Goal: Navigation & Orientation: Find specific page/section

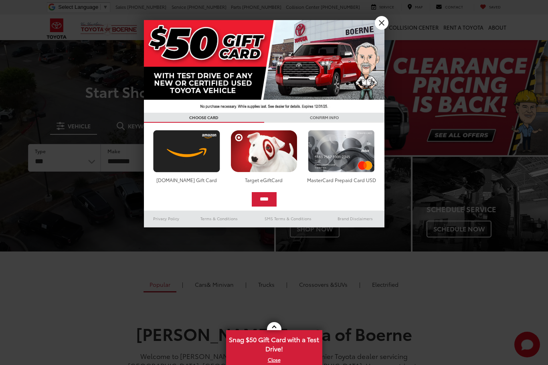
click at [412, 44] on div at bounding box center [274, 182] width 548 height 365
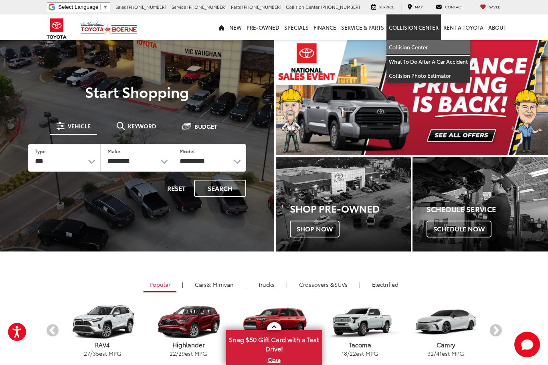
click at [410, 47] on link "Collision Center" at bounding box center [429, 47] width 84 height 14
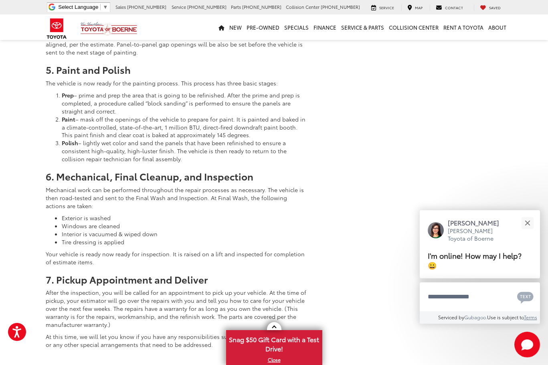
scroll to position [1551, 0]
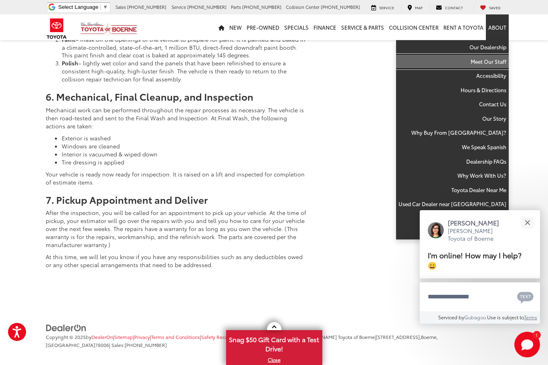
click at [489, 59] on link "Meet Our Staff" at bounding box center [452, 62] width 113 height 14
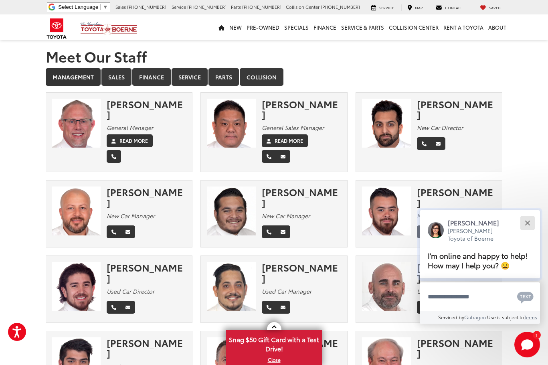
click at [525, 223] on button "Close" at bounding box center [527, 222] width 17 height 17
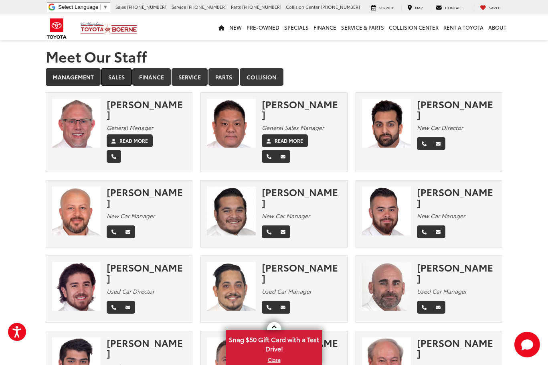
click at [115, 78] on link "Sales" at bounding box center [116, 77] width 30 height 18
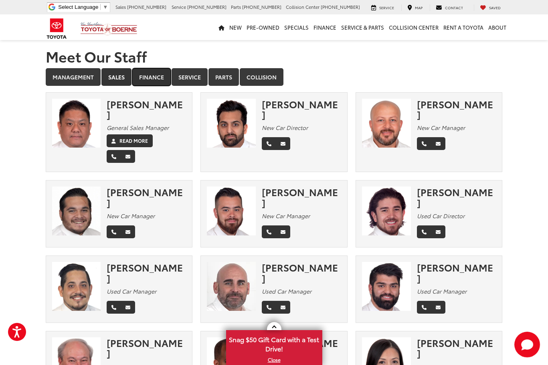
click at [150, 73] on link "Finance" at bounding box center [151, 77] width 39 height 18
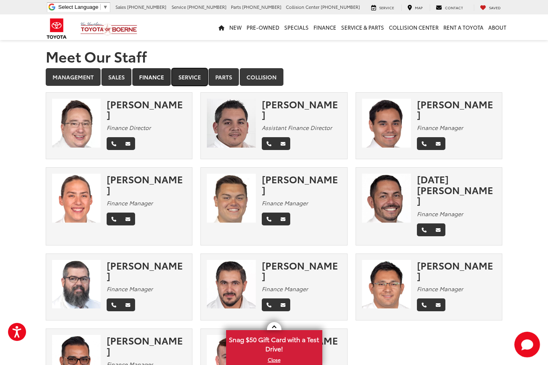
click at [181, 79] on link "Service" at bounding box center [190, 77] width 36 height 18
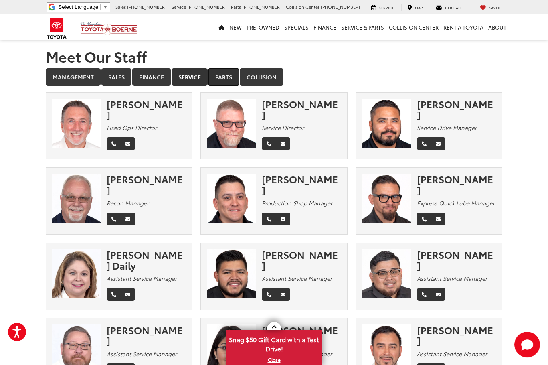
click at [221, 79] on link "Parts" at bounding box center [224, 77] width 30 height 18
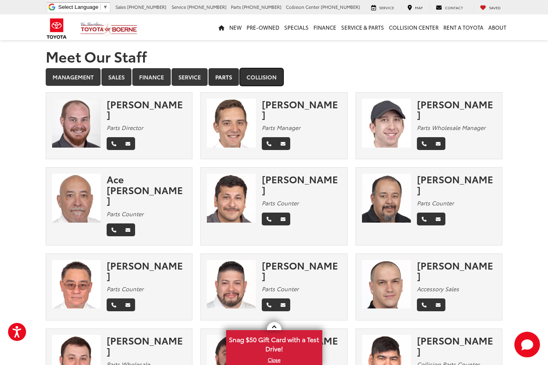
click at [246, 77] on link "Collision" at bounding box center [262, 77] width 44 height 18
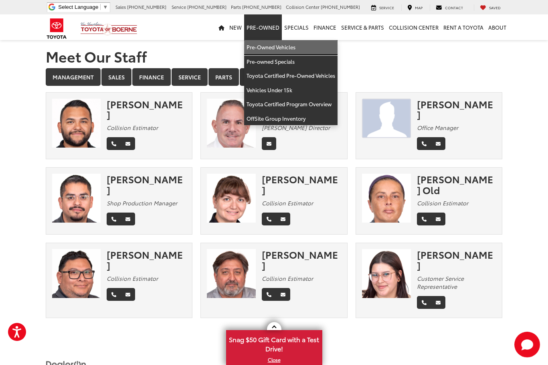
click at [284, 51] on link "Pre-Owned Vehicles" at bounding box center [290, 47] width 93 height 14
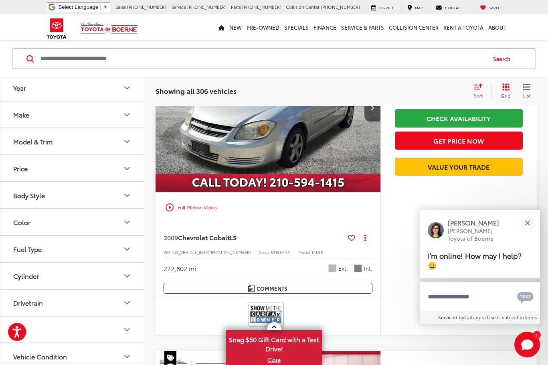
scroll to position [80, 0]
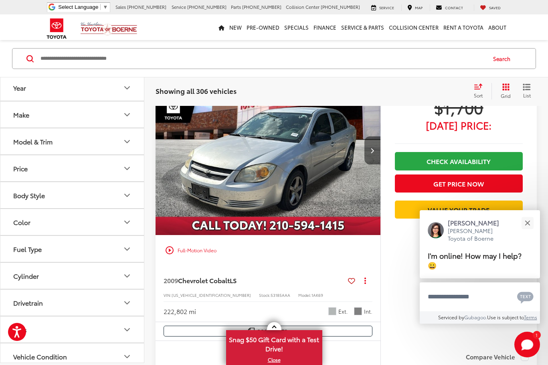
click at [369, 146] on button "Next image" at bounding box center [373, 150] width 16 height 28
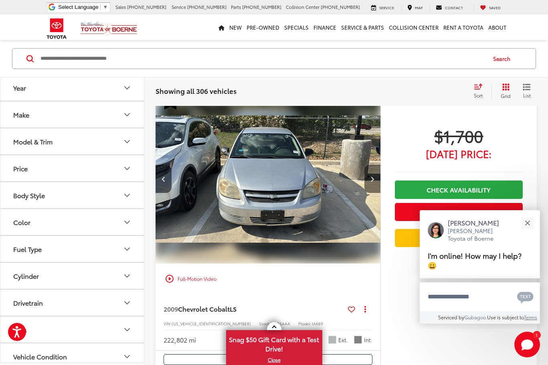
scroll to position [40, 0]
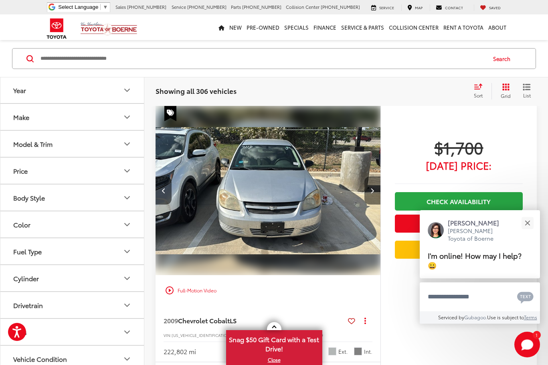
click at [369, 190] on button "Next image" at bounding box center [373, 191] width 16 height 28
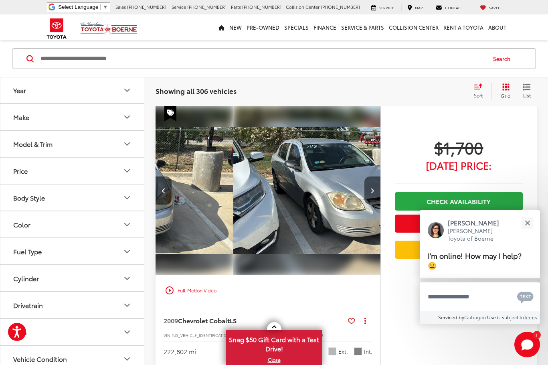
scroll to position [0, 453]
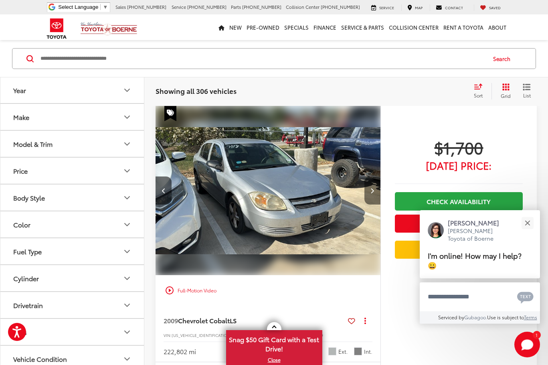
click at [369, 196] on button "Next image" at bounding box center [373, 191] width 16 height 28
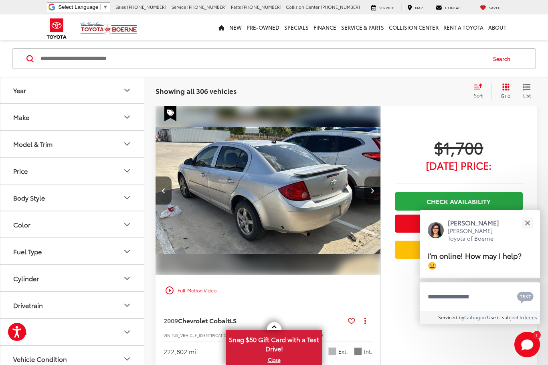
click at [369, 196] on button "Next image" at bounding box center [373, 191] width 16 height 28
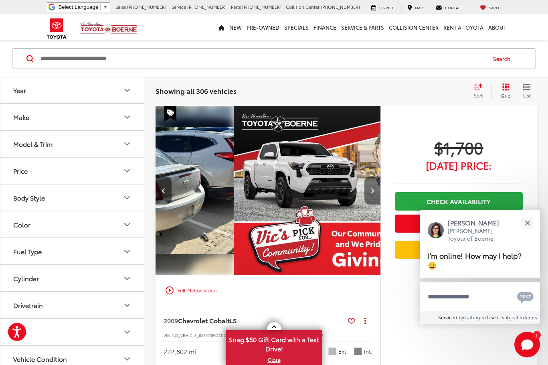
scroll to position [0, 905]
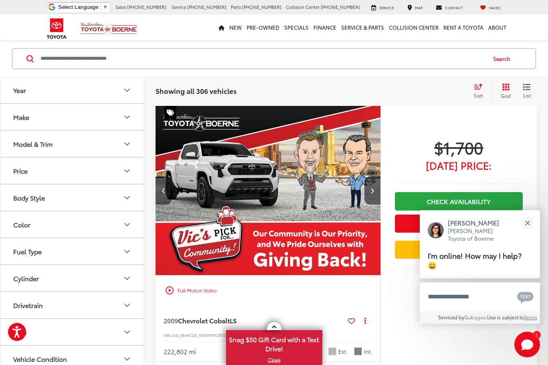
click at [161, 187] on button "Previous image" at bounding box center [164, 191] width 16 height 28
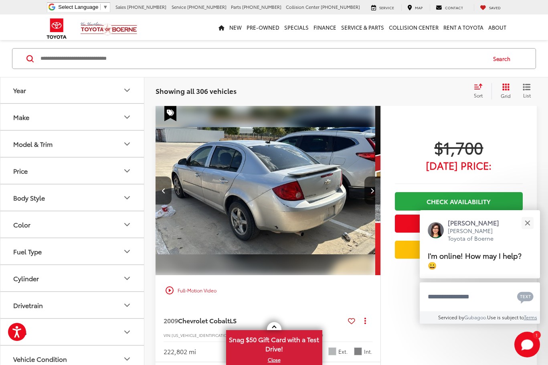
scroll to position [0, 679]
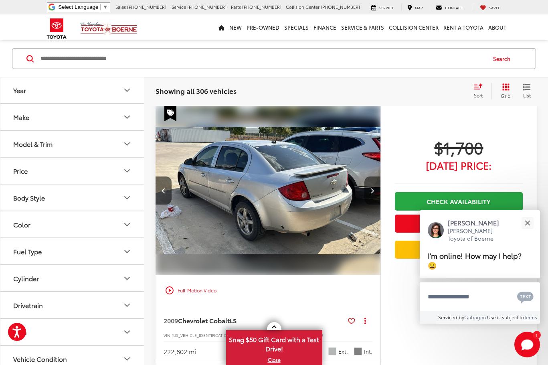
click at [376, 186] on button "Next image" at bounding box center [373, 191] width 16 height 28
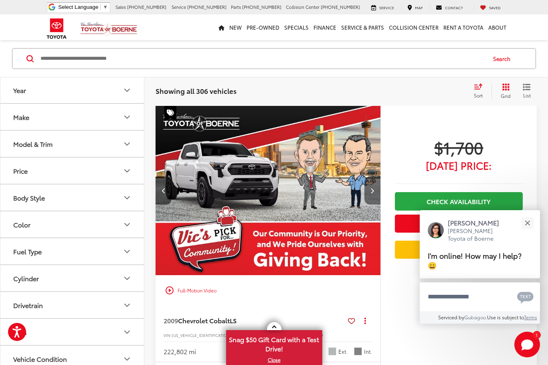
click at [376, 186] on button "Next image" at bounding box center [373, 191] width 16 height 28
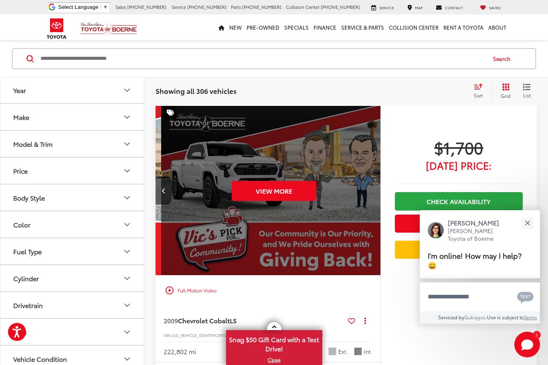
scroll to position [0, 1131]
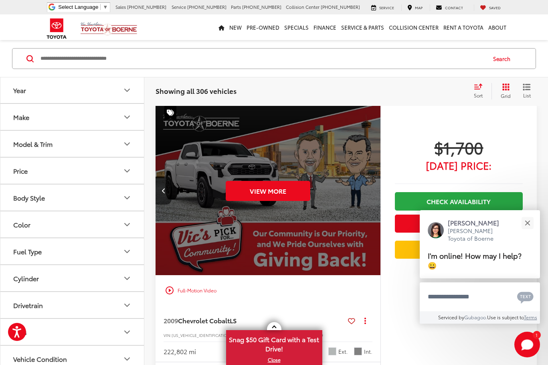
click at [376, 186] on div "View More" at bounding box center [268, 191] width 226 height 170
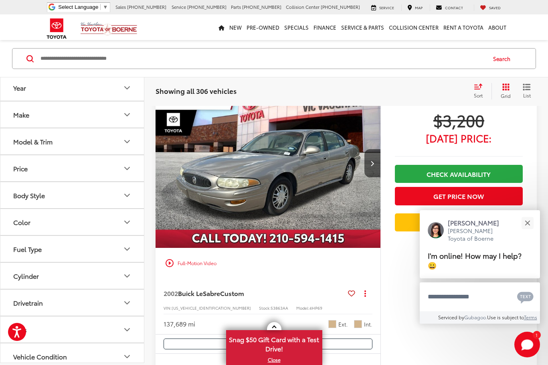
scroll to position [1364, 0]
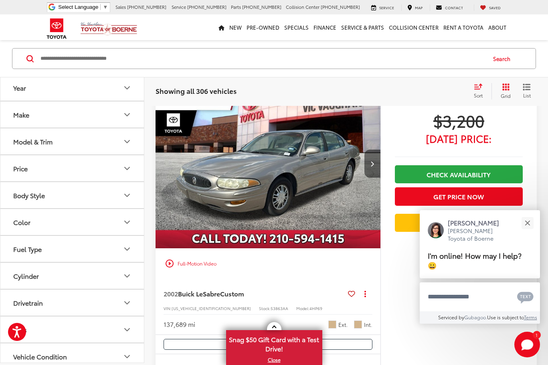
click at [379, 167] on button "Next image" at bounding box center [373, 164] width 16 height 28
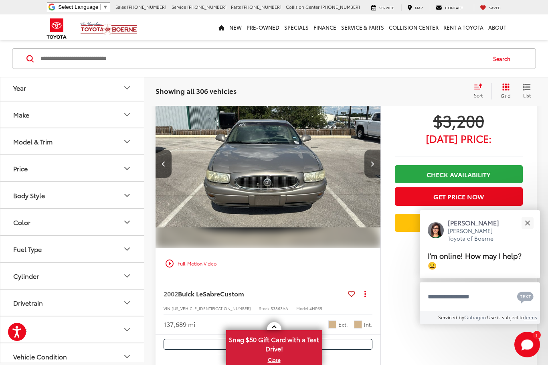
click at [378, 167] on button "Next image" at bounding box center [373, 164] width 16 height 28
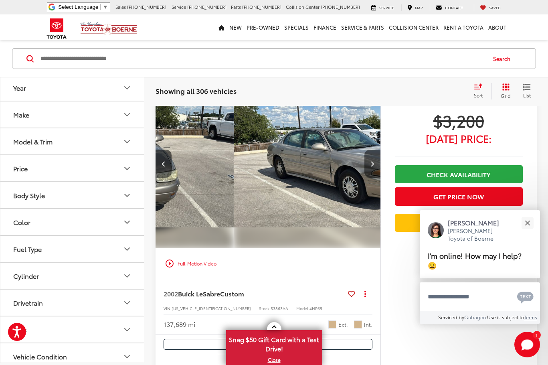
scroll to position [0, 453]
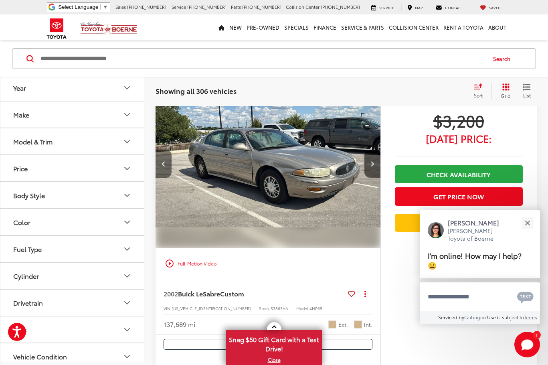
click at [161, 164] on button "Previous image" at bounding box center [164, 164] width 16 height 28
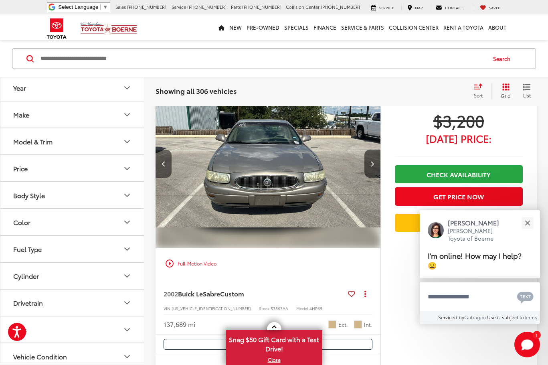
click at [160, 164] on button "Previous image" at bounding box center [164, 164] width 16 height 28
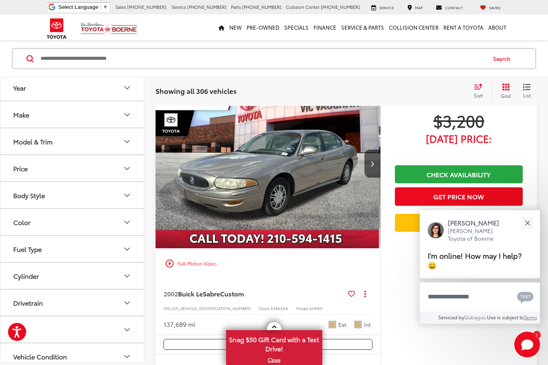
scroll to position [0, 0]
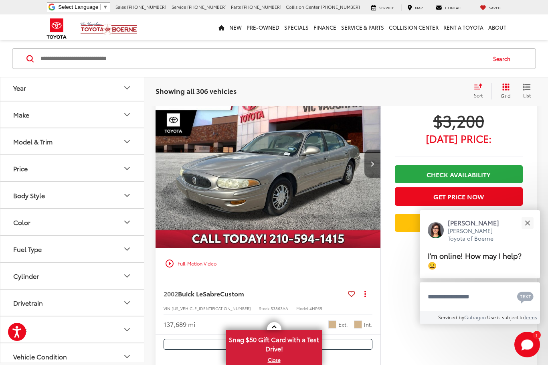
click at [376, 165] on button "Next image" at bounding box center [373, 164] width 16 height 28
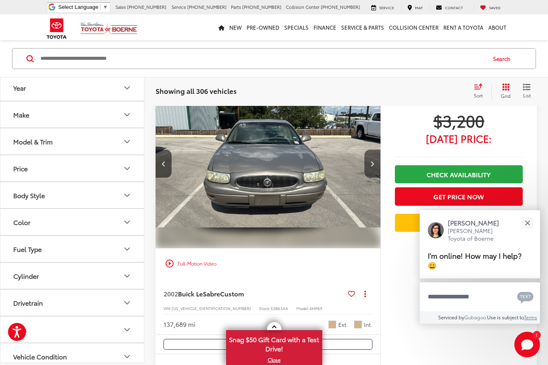
click at [376, 164] on button "Next image" at bounding box center [373, 164] width 16 height 28
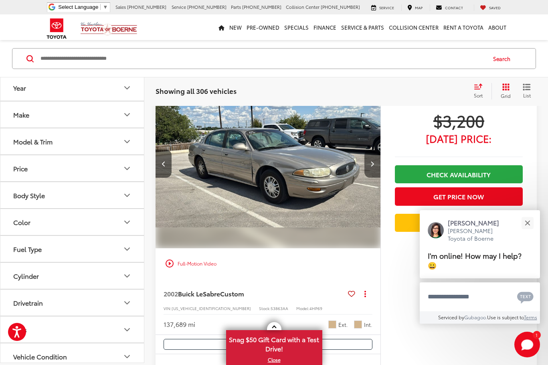
click at [376, 164] on button "Next image" at bounding box center [373, 164] width 16 height 28
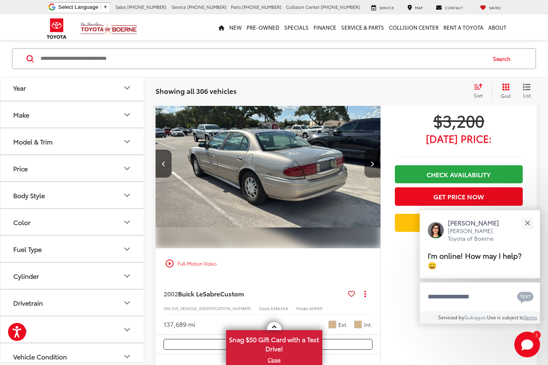
click at [371, 157] on button "Next image" at bounding box center [373, 164] width 16 height 28
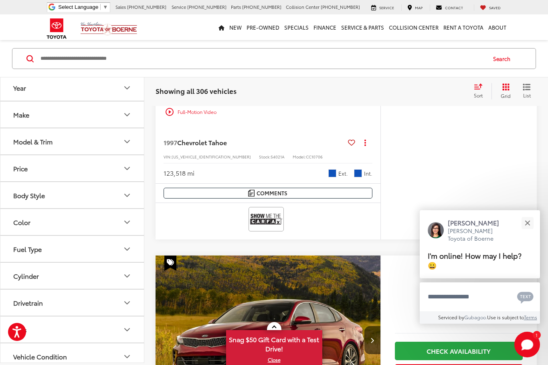
scroll to position [3169, 0]
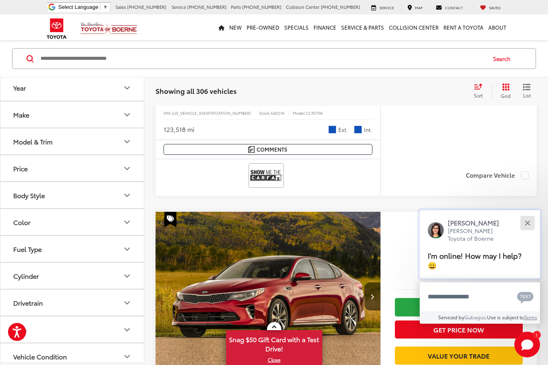
click at [530, 226] on button "Close" at bounding box center [527, 222] width 17 height 17
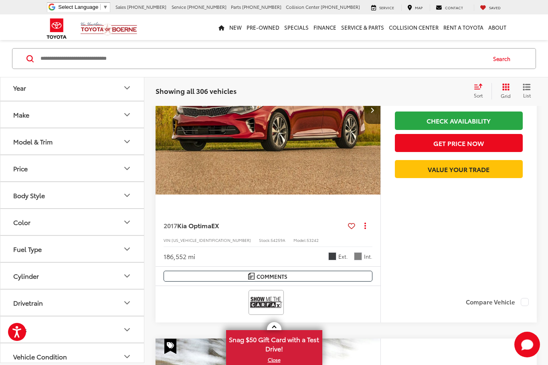
scroll to position [3370, 0]
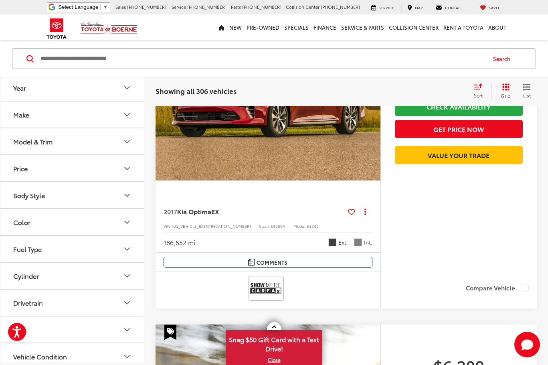
click at [135, 171] on button "Price" at bounding box center [72, 169] width 144 height 26
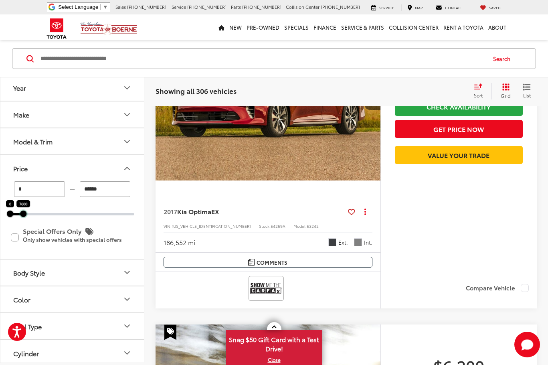
drag, startPoint x: 134, startPoint y: 217, endPoint x: 25, endPoint y: 218, distance: 109.5
click at [24, 219] on div "* — ****** 0 7600 Special Offers Only Only show vehicles with special offers" at bounding box center [72, 220] width 144 height 77
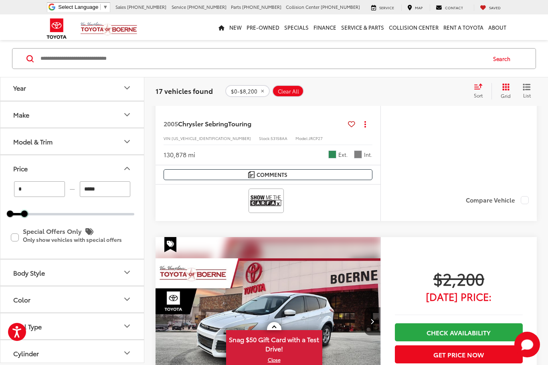
scroll to position [721, 0]
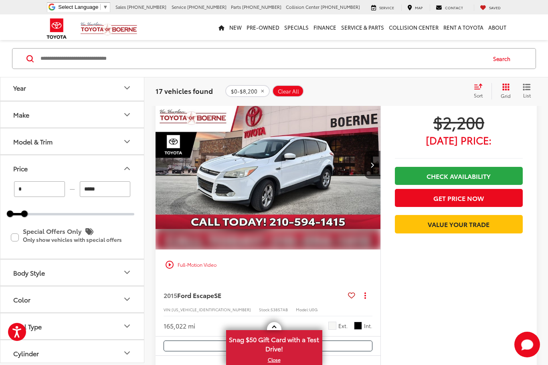
click at [478, 95] on span "Sort" at bounding box center [478, 95] width 9 height 7
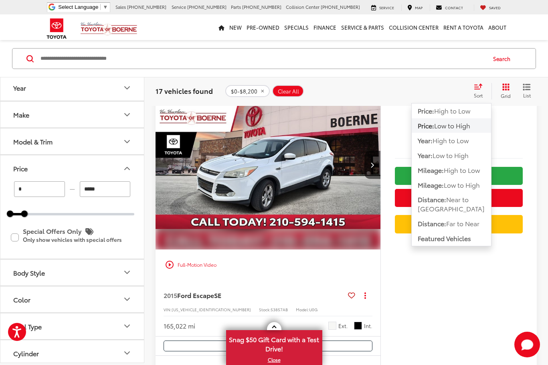
click at [448, 114] on span "High to Low" at bounding box center [452, 110] width 36 height 9
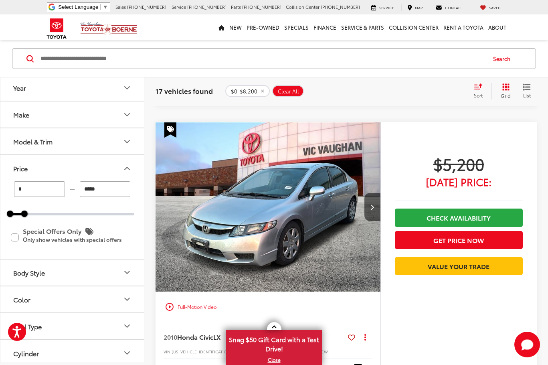
scroll to position [3244, 0]
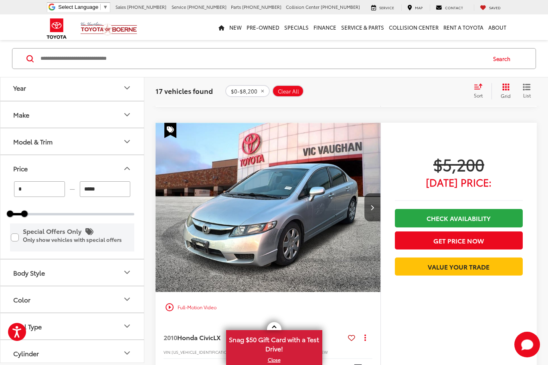
click at [16, 237] on label "Special Offers Only Only show vehicles with special offers" at bounding box center [72, 238] width 123 height 26
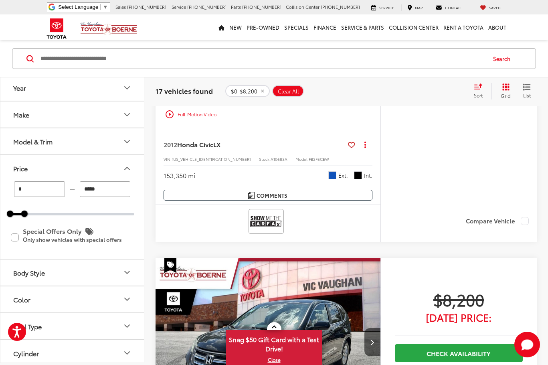
scroll to position [39, 0]
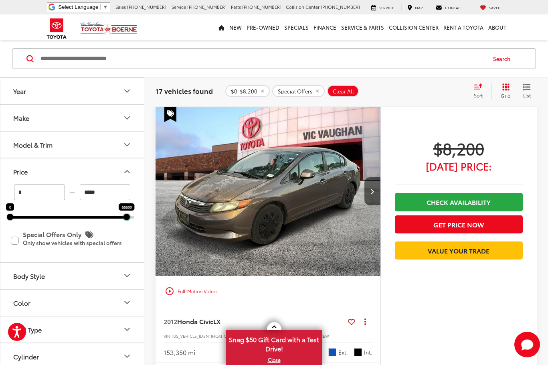
drag, startPoint x: 27, startPoint y: 218, endPoint x: 175, endPoint y: 219, distance: 147.2
type input "******"
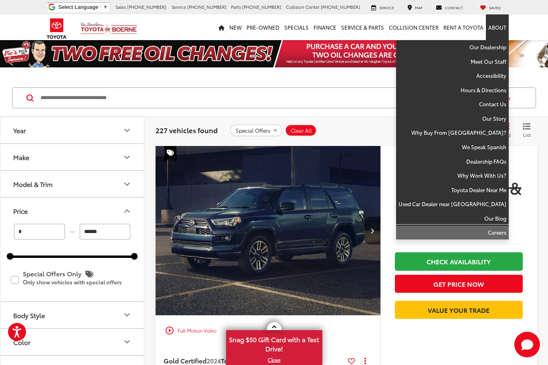
click at [499, 234] on link "Careers" at bounding box center [452, 232] width 113 height 14
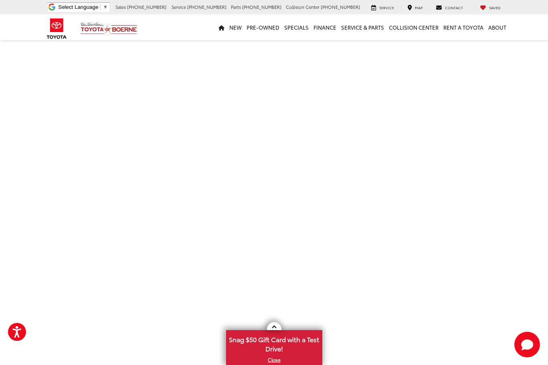
scroll to position [80, 0]
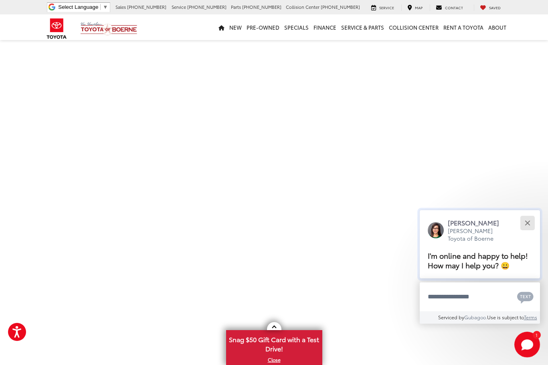
click at [528, 223] on div "Close" at bounding box center [527, 222] width 5 height 5
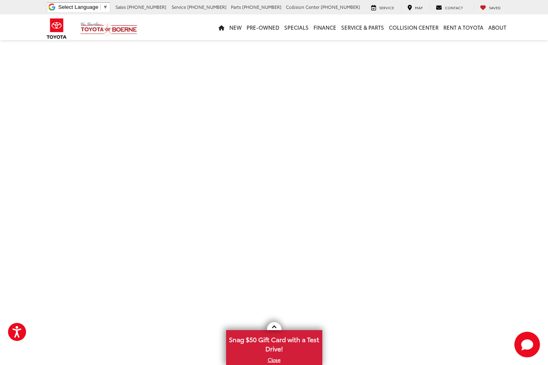
scroll to position [0, 0]
click at [449, 4] on div "Contact" at bounding box center [449, 7] width 39 height 6
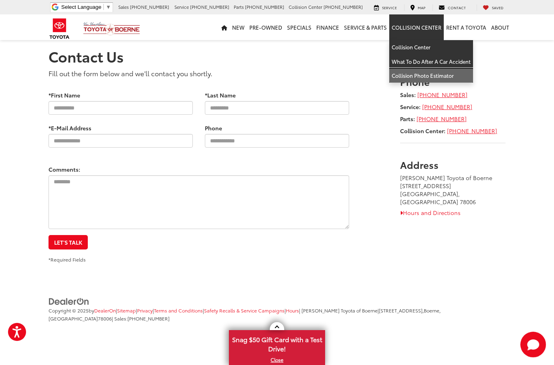
click at [431, 75] on link "Collision Photo Estimator" at bounding box center [432, 76] width 84 height 14
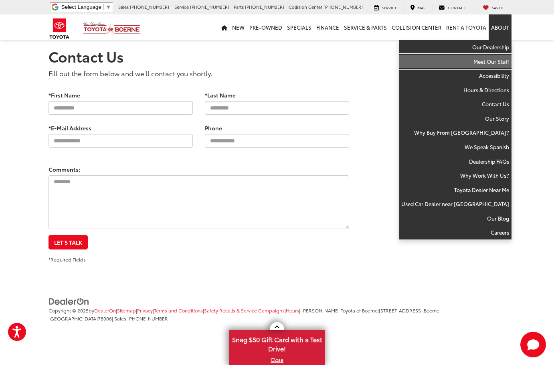
click at [504, 57] on link "Meet Our Staff" at bounding box center [455, 62] width 113 height 14
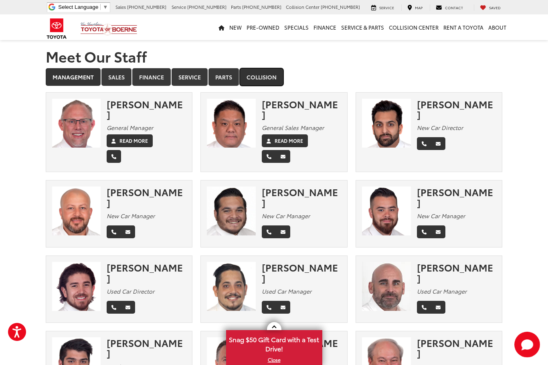
click at [282, 78] on link "Collision" at bounding box center [262, 77] width 44 height 18
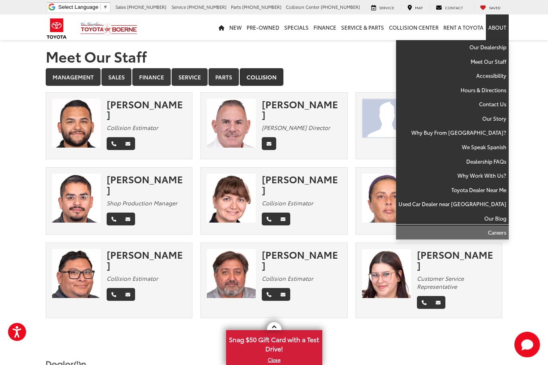
drag, startPoint x: 496, startPoint y: 233, endPoint x: 239, endPoint y: 149, distance: 269.7
click at [496, 233] on link "Careers" at bounding box center [452, 232] width 113 height 14
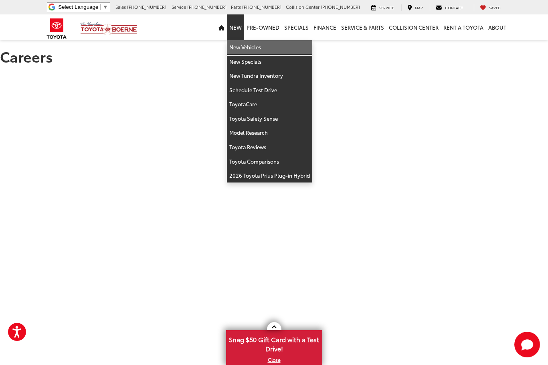
click at [239, 51] on link "New Vehicles" at bounding box center [269, 47] width 85 height 14
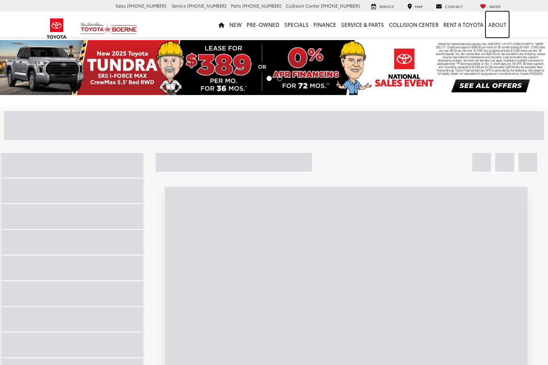
click at [496, 27] on link "About" at bounding box center [497, 25] width 23 height 26
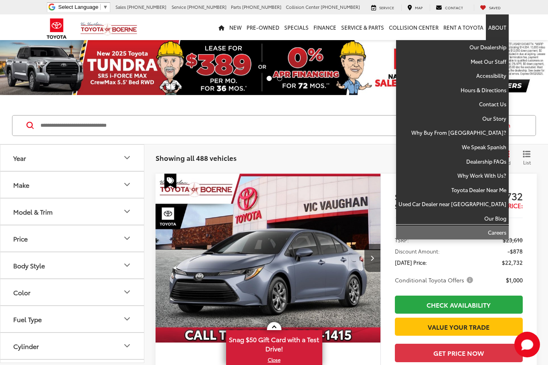
click at [496, 233] on link "Careers" at bounding box center [452, 232] width 113 height 14
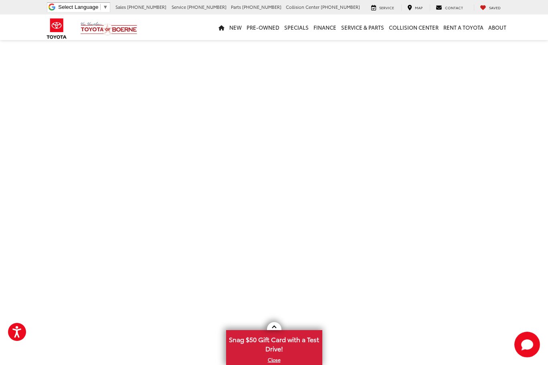
scroll to position [40, 0]
